Goal: Task Accomplishment & Management: Use online tool/utility

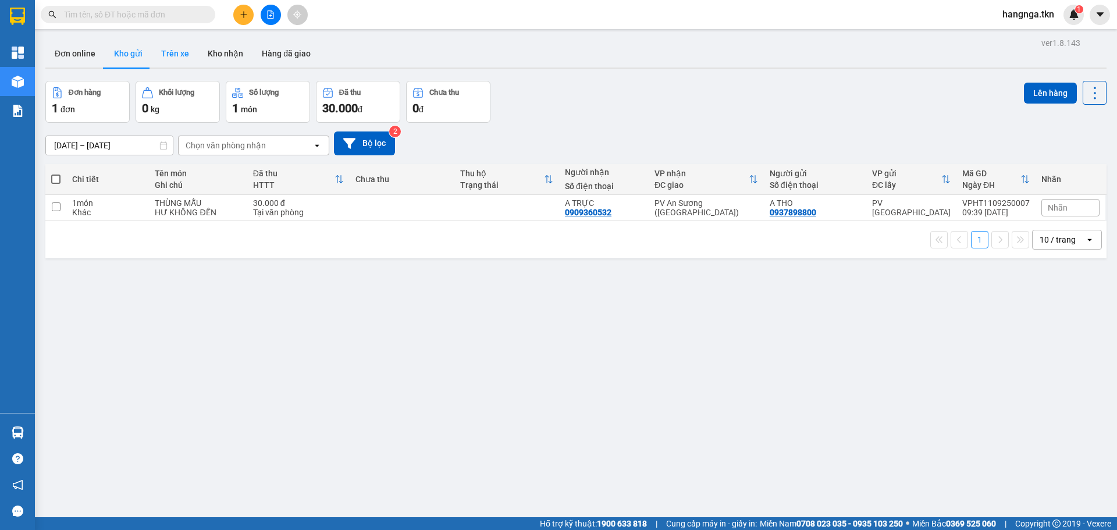
click at [165, 65] on button "Trên xe" at bounding box center [175, 54] width 47 height 28
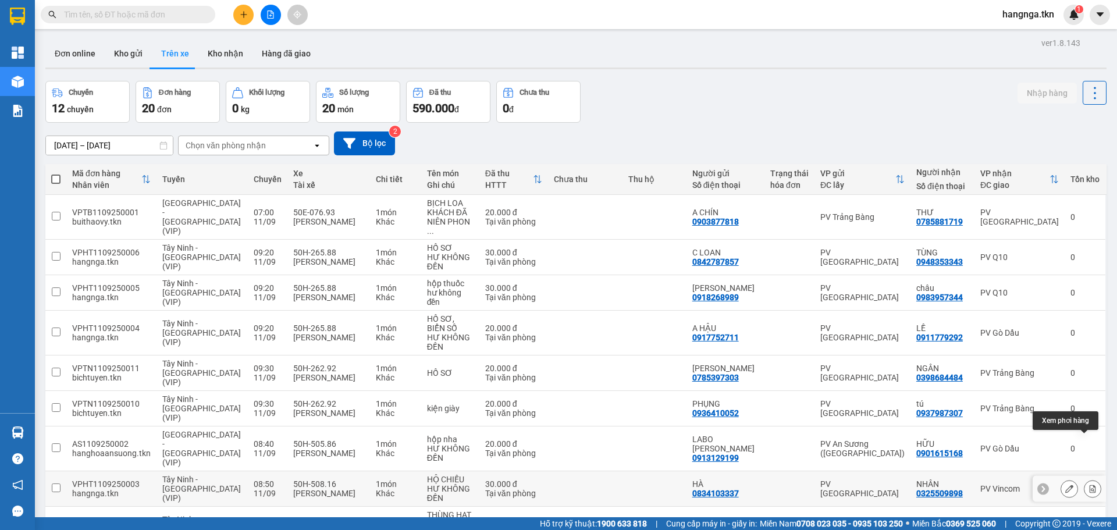
click at [1090, 485] on icon at bounding box center [1093, 489] width 6 height 8
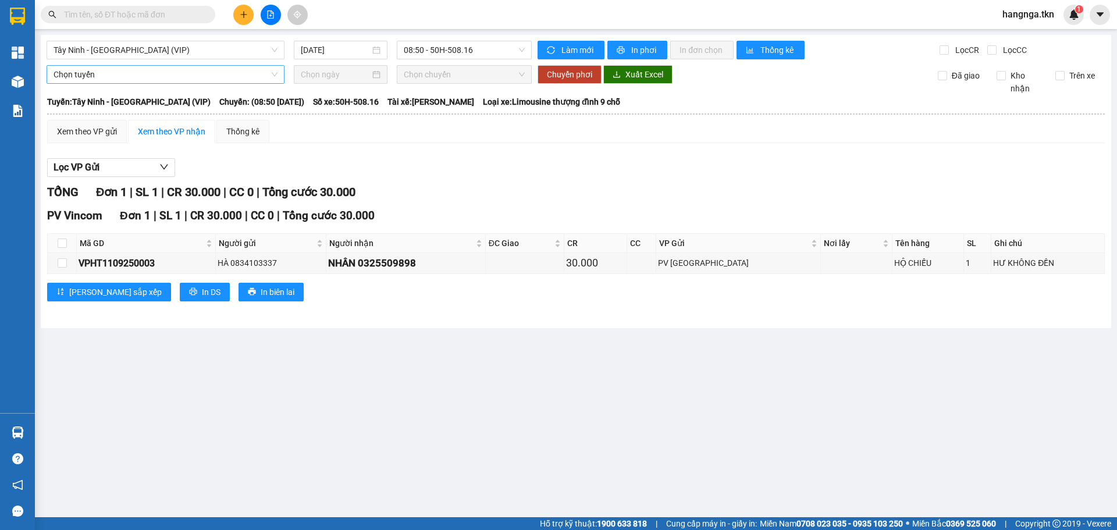
click at [152, 75] on span "Chọn tuyến" at bounding box center [166, 74] width 224 height 17
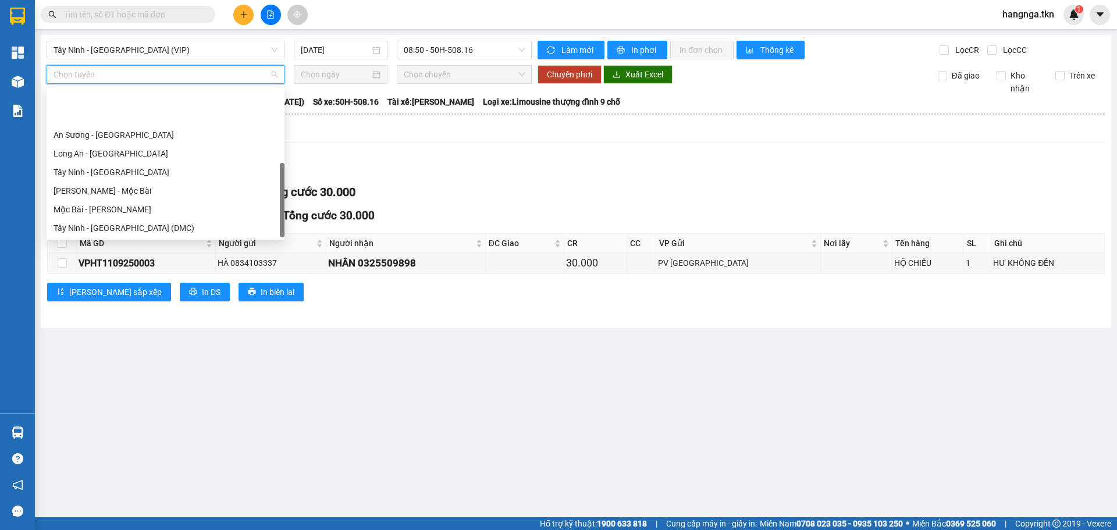
scroll to position [56, 0]
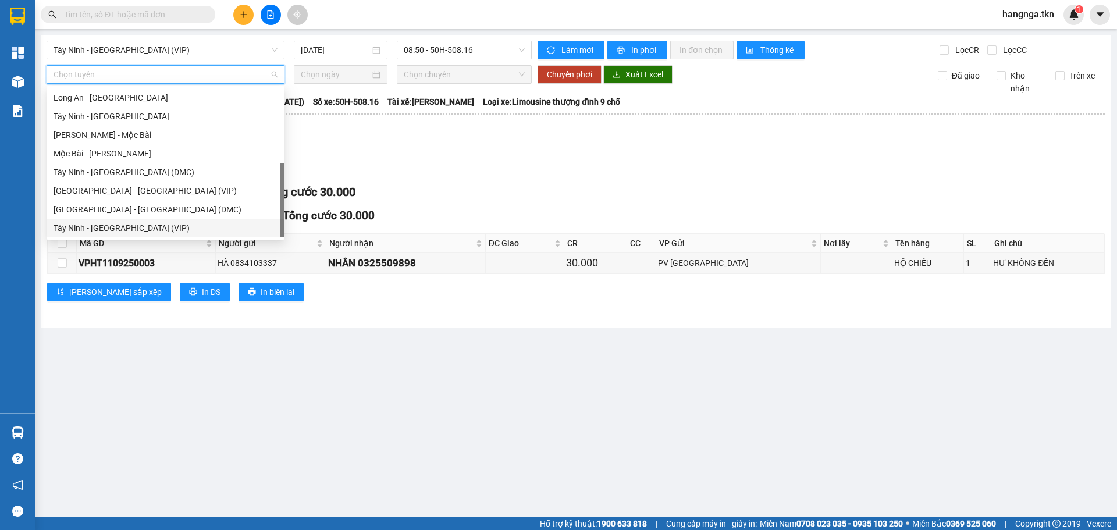
click at [145, 226] on div "Tây Ninh - [GEOGRAPHIC_DATA] (VIP)" at bounding box center [166, 228] width 224 height 13
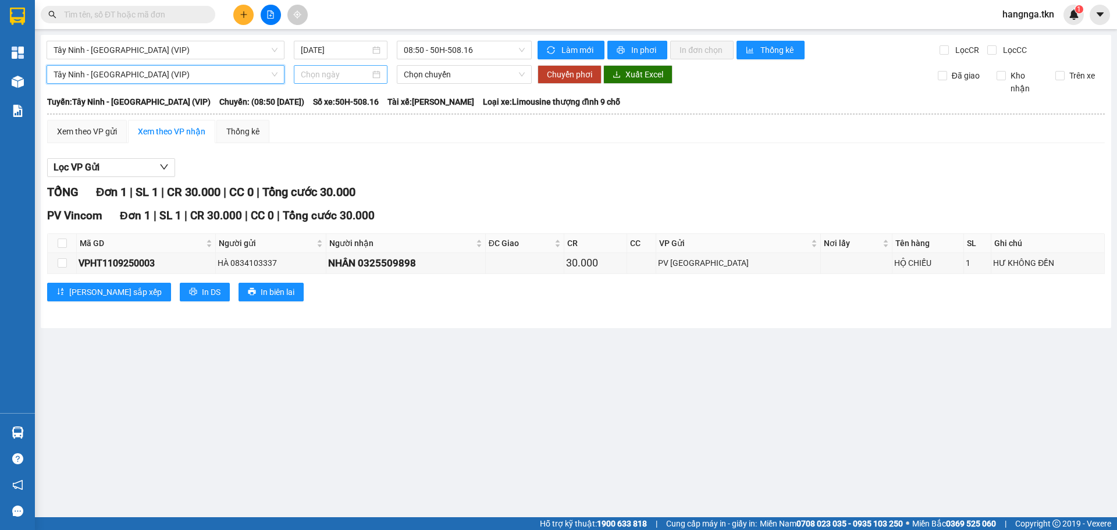
click at [331, 70] on input at bounding box center [335, 74] width 69 height 13
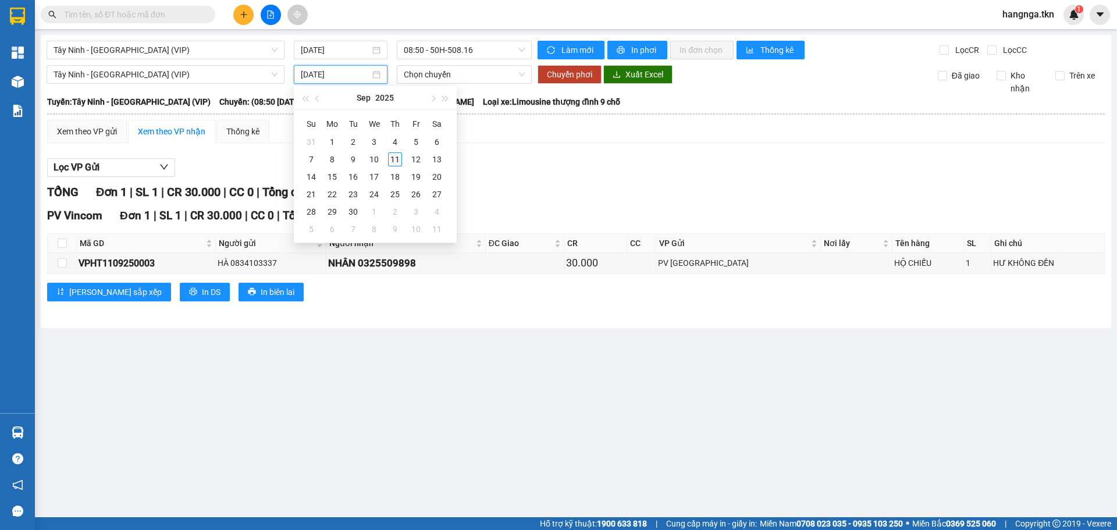
type input "[DATE]"
click at [399, 159] on div "11" at bounding box center [395, 159] width 14 height 14
type input "[DATE]"
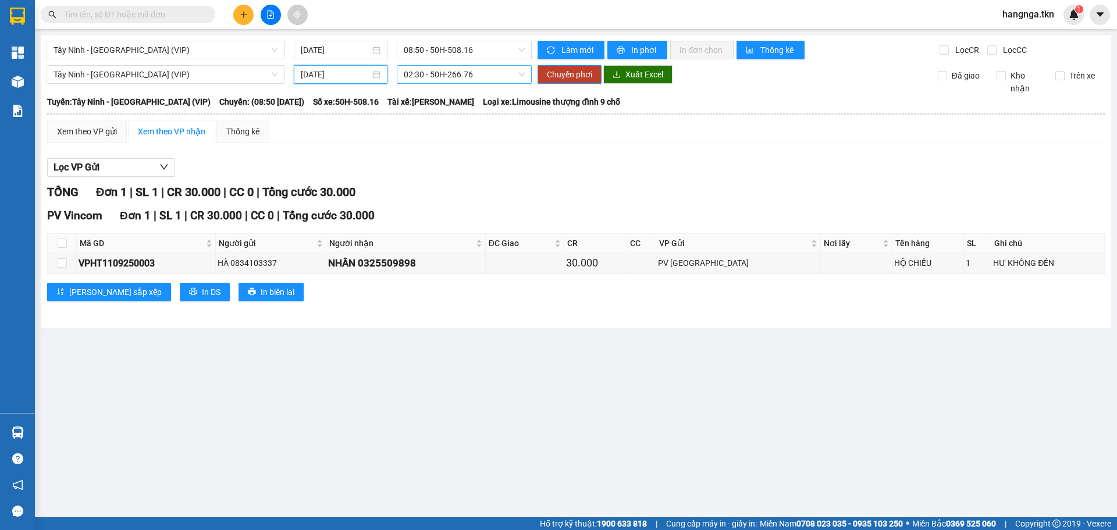
click at [433, 76] on span "02:30 - 50H-266.76" at bounding box center [464, 74] width 121 height 17
click at [482, 74] on span "02:30 - 50H-266.76" at bounding box center [464, 74] width 121 height 17
type input "26588"
click at [459, 120] on div "09:20 - 50H-265.88" at bounding box center [449, 116] width 91 height 13
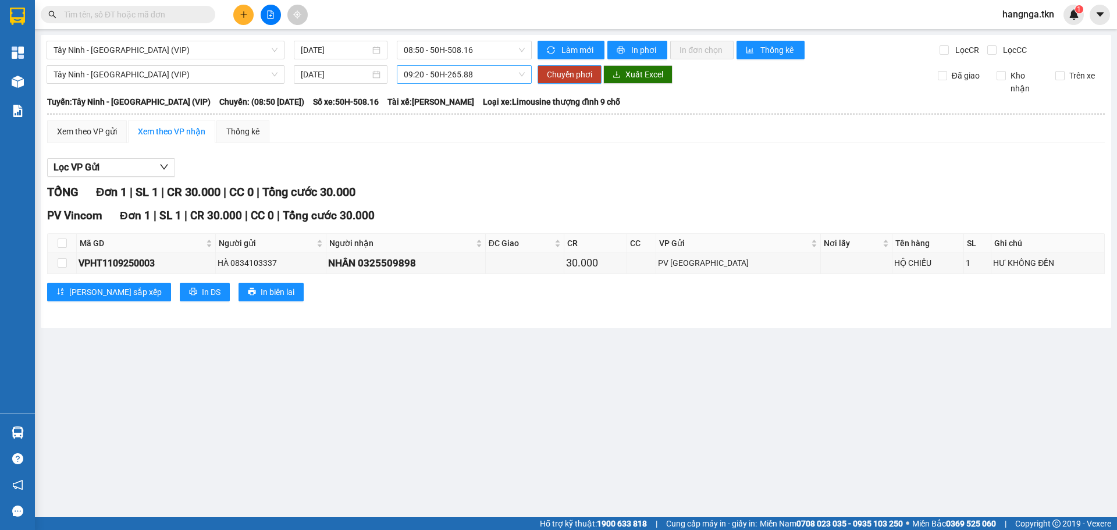
click at [572, 74] on span "Chuyển phơi" at bounding box center [569, 74] width 45 height 13
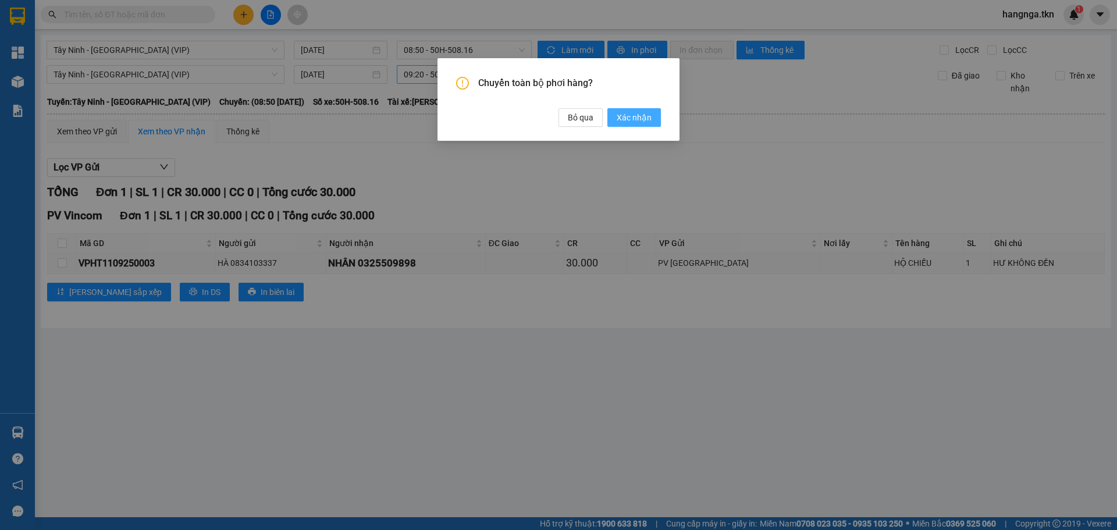
click at [631, 112] on span "Xác nhận" at bounding box center [634, 117] width 35 height 13
